Goal: Information Seeking & Learning: Learn about a topic

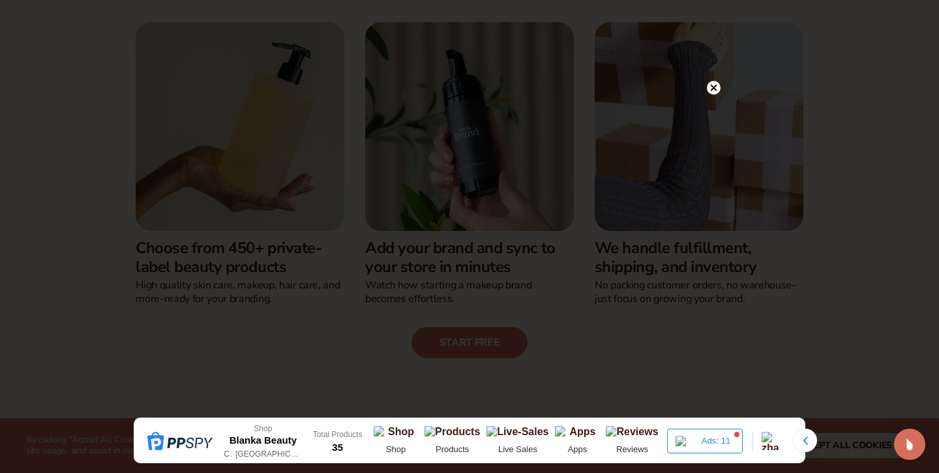
scroll to position [356, 0]
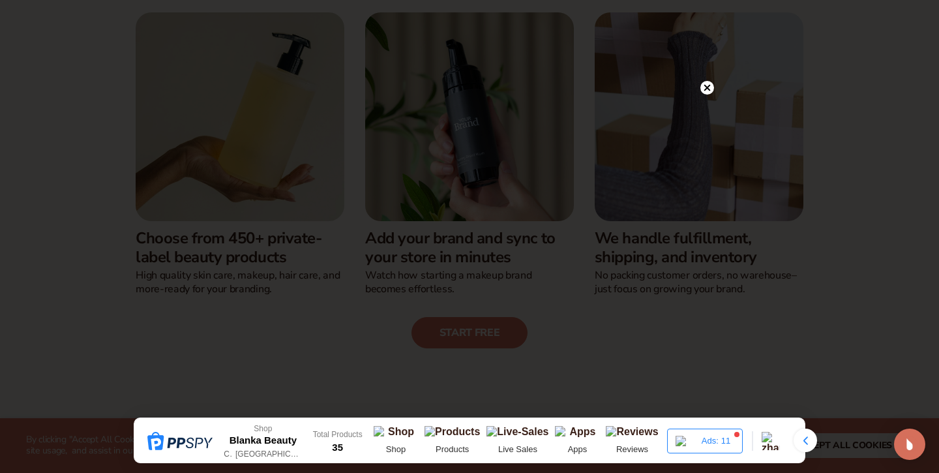
click at [706, 88] on icon at bounding box center [707, 88] width 7 height 7
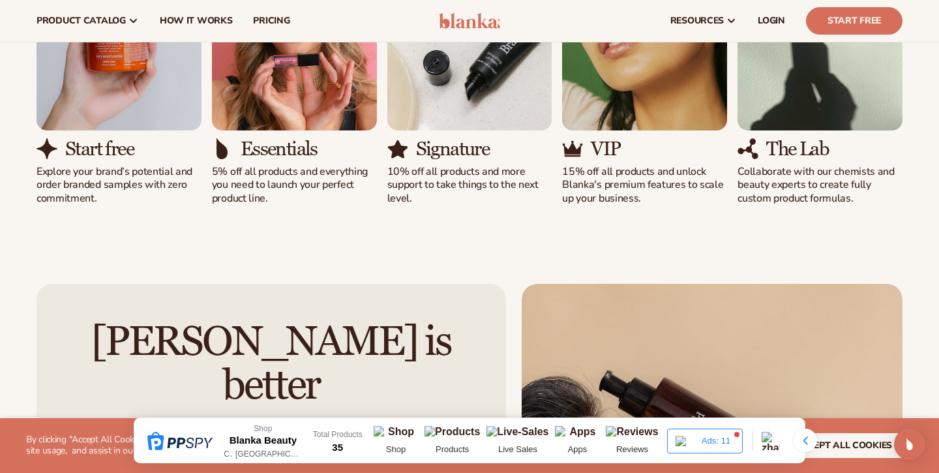
scroll to position [967, 0]
click at [267, 18] on span "pricing" at bounding box center [271, 21] width 36 height 10
